Goal: Navigation & Orientation: Find specific page/section

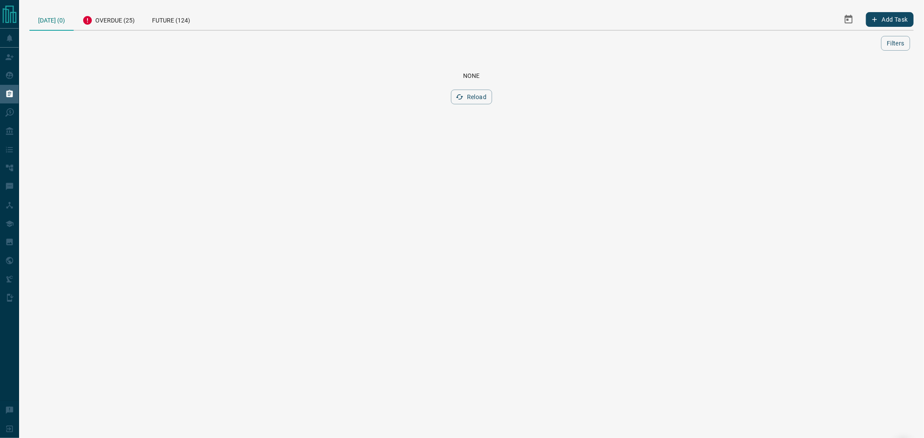
click at [245, 152] on html "Lead Transfers Claim Leads My Leads Tasks Opportunities Deals Campaigns Automat…" at bounding box center [462, 219] width 924 height 438
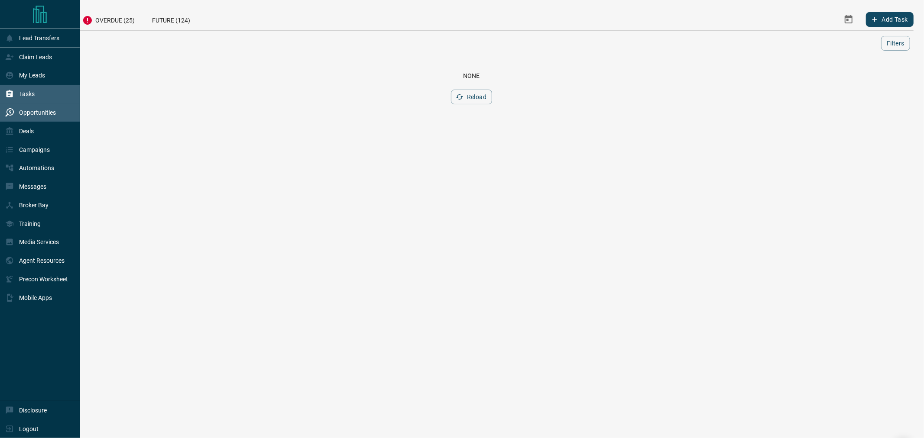
click at [23, 109] on div "Opportunities" at bounding box center [30, 113] width 51 height 14
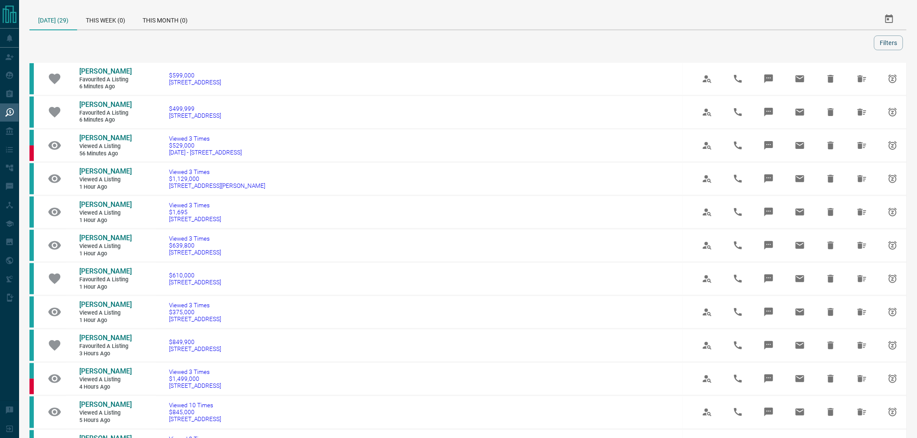
click at [59, 25] on div "[DATE] (29)" at bounding box center [53, 20] width 48 height 22
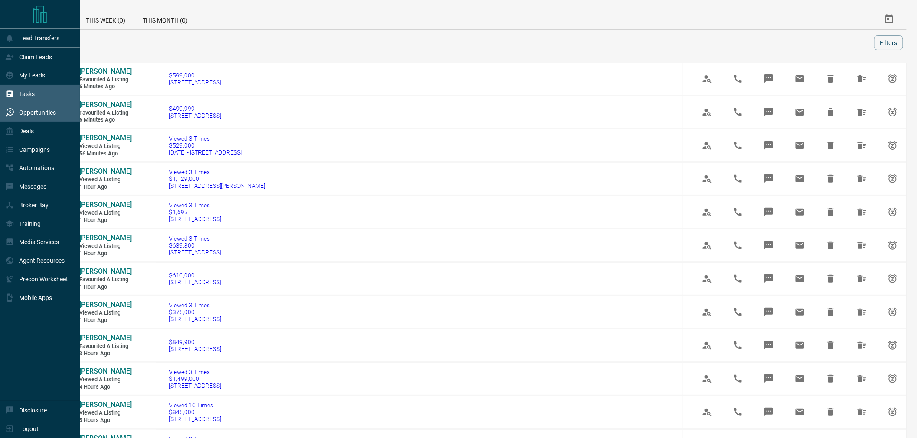
click at [15, 95] on div "Tasks" at bounding box center [19, 94] width 29 height 14
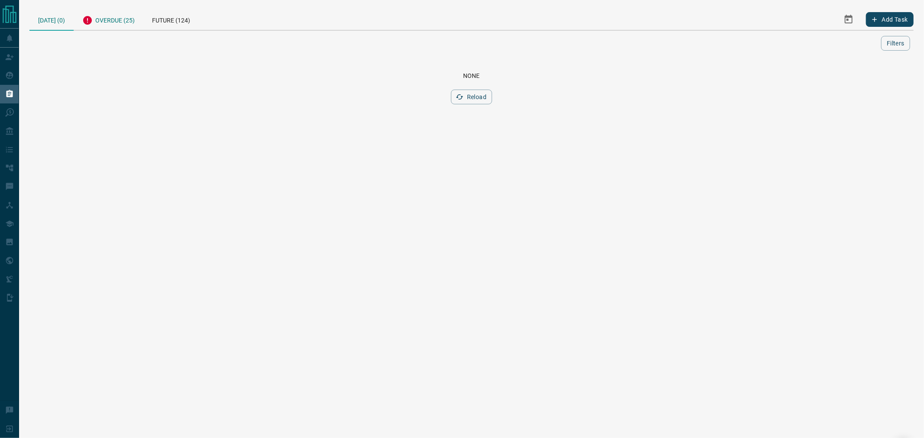
click at [124, 21] on div "Overdue (25)" at bounding box center [109, 19] width 70 height 21
